Goal: Task Accomplishment & Management: Use online tool/utility

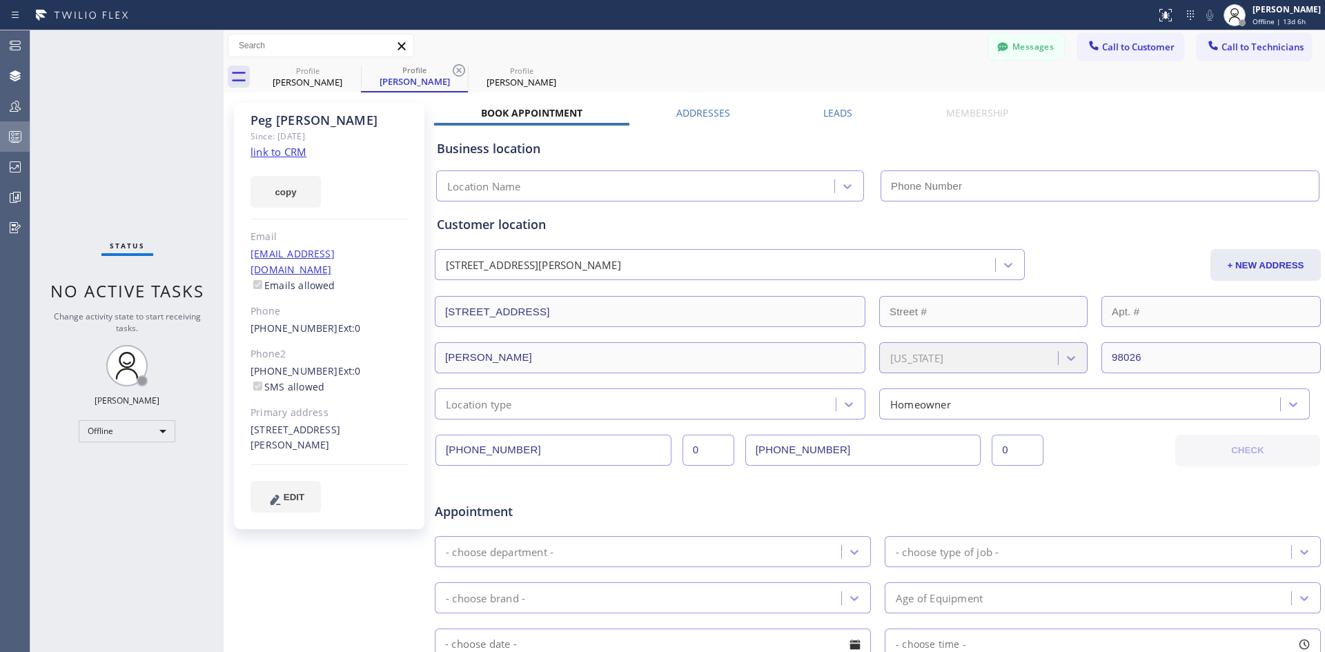
click at [17, 134] on icon at bounding box center [16, 138] width 8 height 9
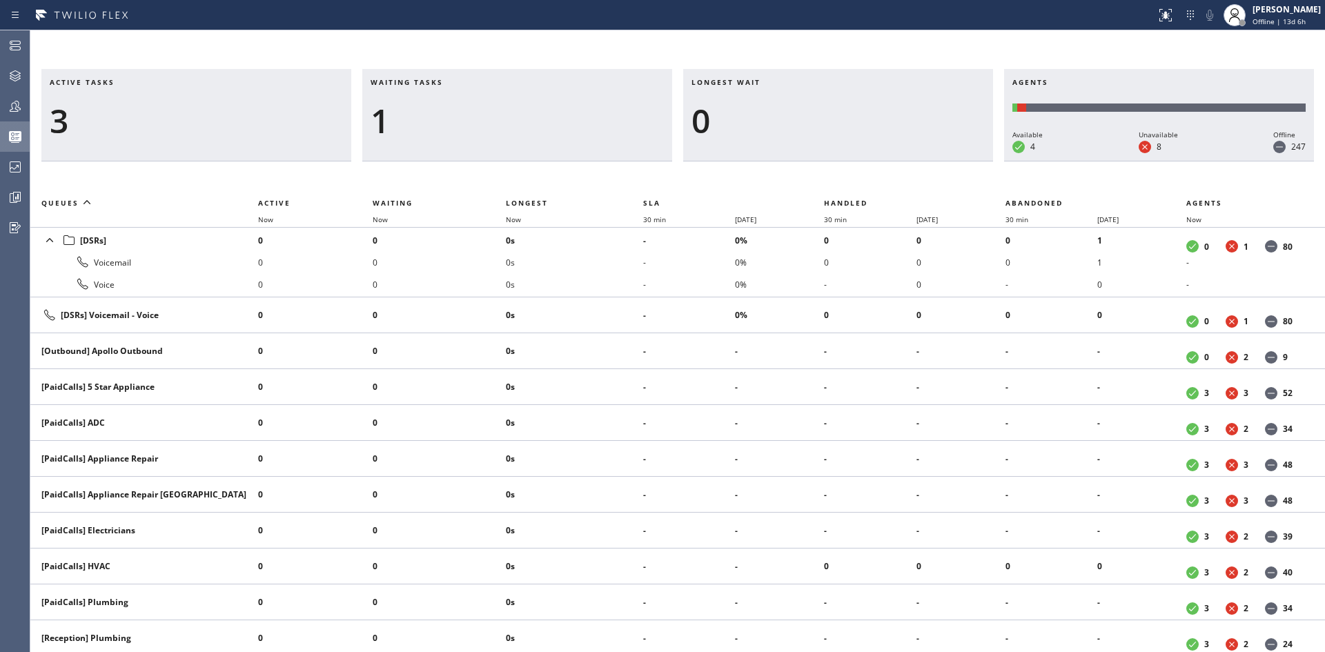
scroll to position [552, 0]
